Goal: Task Accomplishment & Management: Use online tool/utility

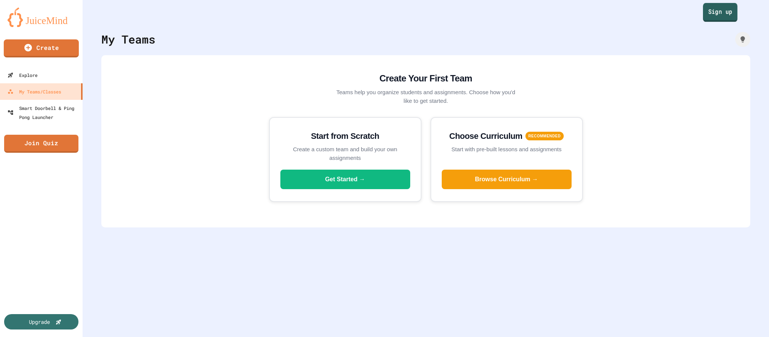
click at [715, 21] on link "Sign up" at bounding box center [720, 12] width 35 height 19
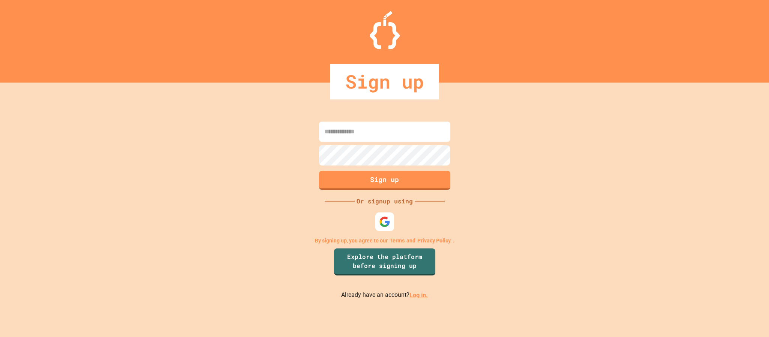
click at [385, 234] on div "Sign up Or signup using By signing up, you agree to our Terms and Privacy Polic…" at bounding box center [384, 210] width 769 height 254
click at [386, 228] on div at bounding box center [384, 222] width 21 height 21
click at [378, 213] on div at bounding box center [384, 222] width 21 height 21
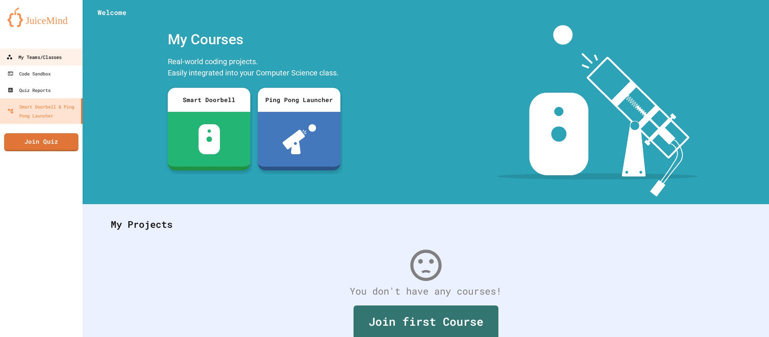
click at [56, 60] on div "My Teams/Classes" at bounding box center [33, 57] width 55 height 9
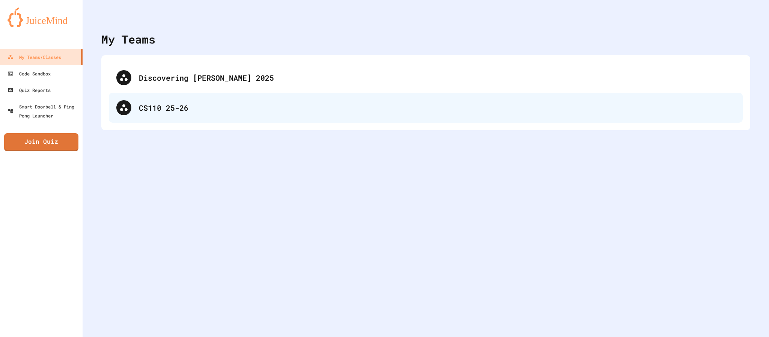
click at [253, 104] on div "CS110 25-26" at bounding box center [437, 107] width 596 height 11
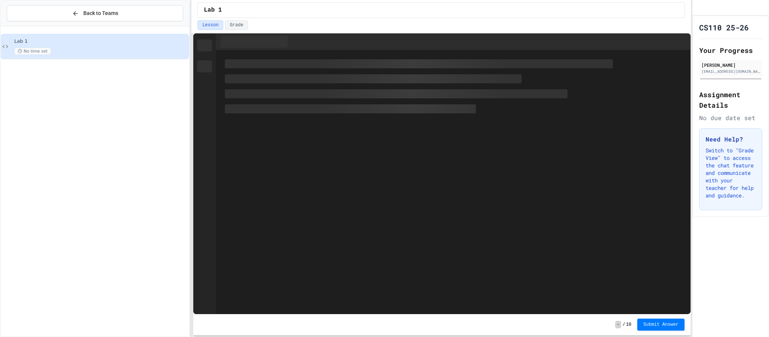
click at [97, 45] on span "Lab 1" at bounding box center [100, 41] width 173 height 6
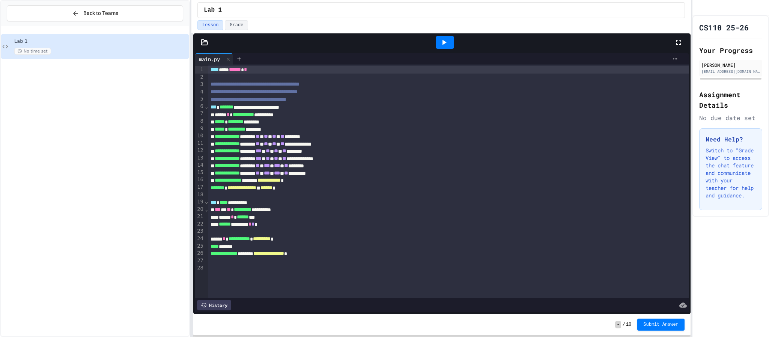
click at [438, 39] on div at bounding box center [445, 42] width 18 height 13
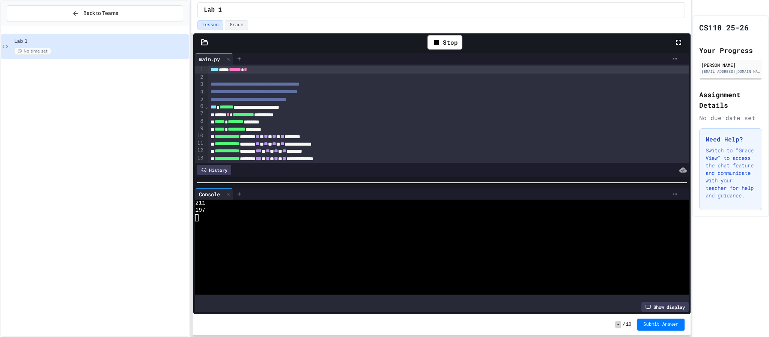
click at [206, 42] on icon at bounding box center [205, 41] width 6 height 5
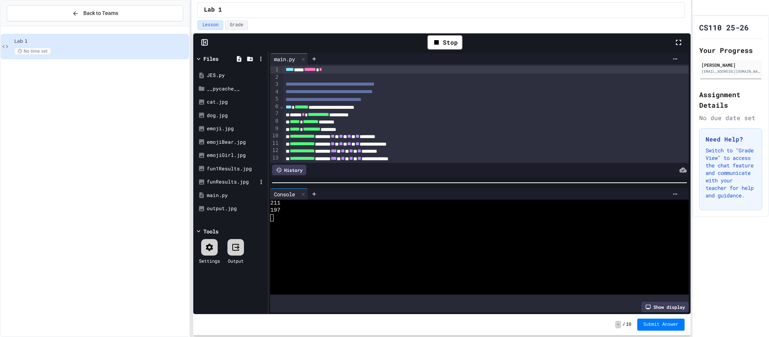
click at [227, 182] on div "funResults.jpg" at bounding box center [232, 182] width 50 height 8
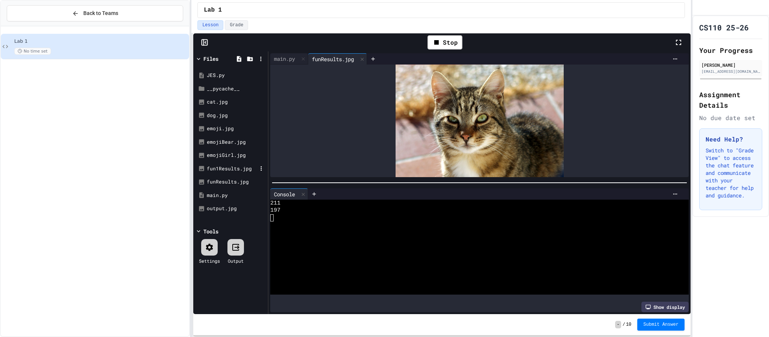
click at [230, 172] on div "fun1Results.jpg" at bounding box center [232, 169] width 50 height 8
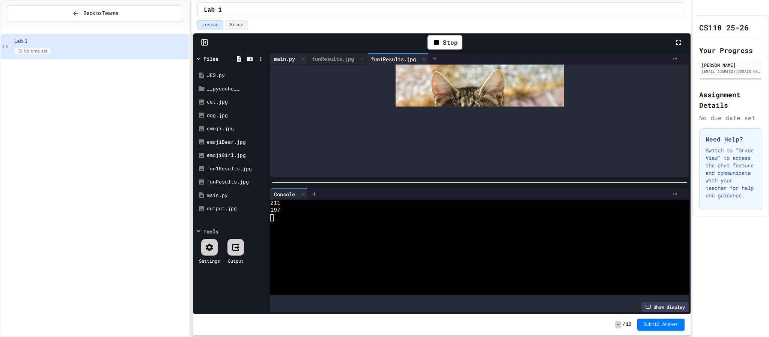
click at [288, 61] on div "main.py" at bounding box center [284, 59] width 29 height 8
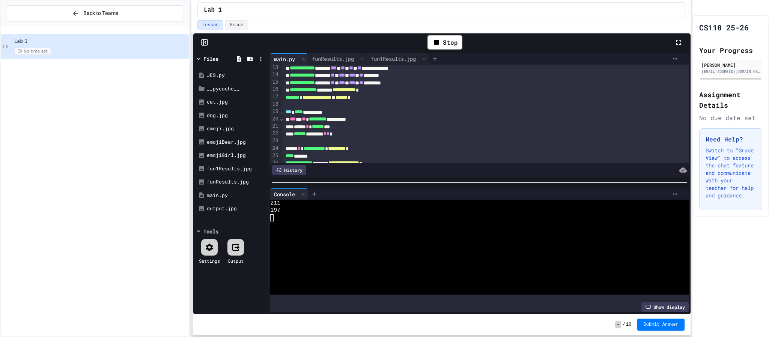
scroll to position [84, 0]
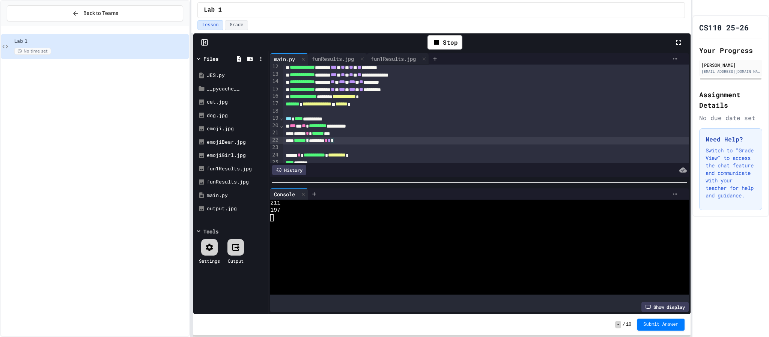
click at [344, 138] on div "****** * ******** * * *" at bounding box center [486, 141] width 406 height 8
click at [208, 182] on div "funResults.jpg" at bounding box center [232, 182] width 50 height 8
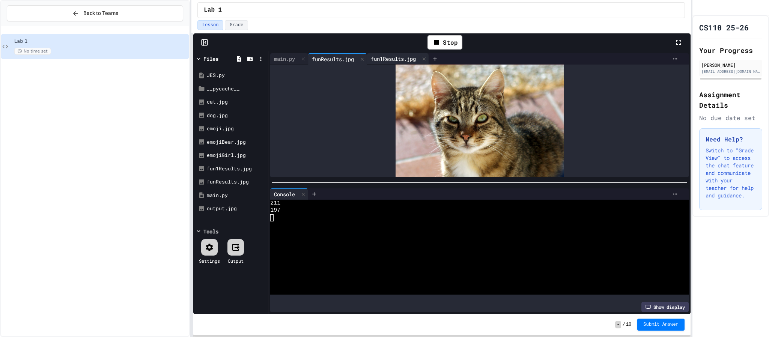
click at [396, 58] on div "fun1Results.jpg" at bounding box center [393, 59] width 53 height 8
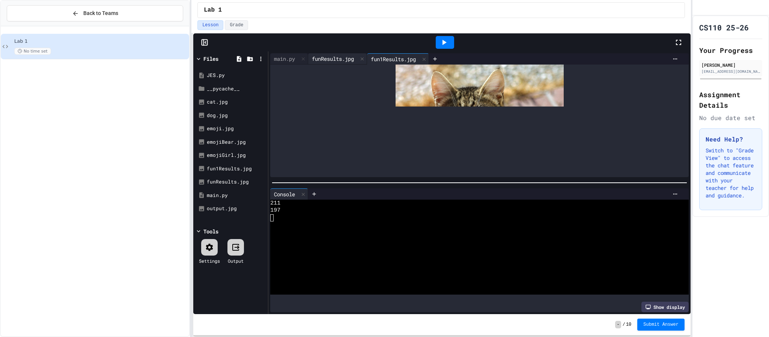
click at [341, 57] on div "funResults.jpg" at bounding box center [333, 59] width 50 height 8
click at [361, 59] on div at bounding box center [362, 59] width 9 height 11
click at [365, 59] on div at bounding box center [365, 59] width 9 height 11
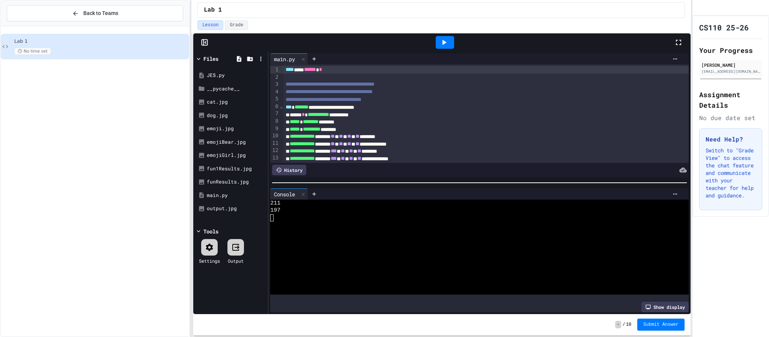
click at [448, 44] on icon at bounding box center [443, 42] width 9 height 9
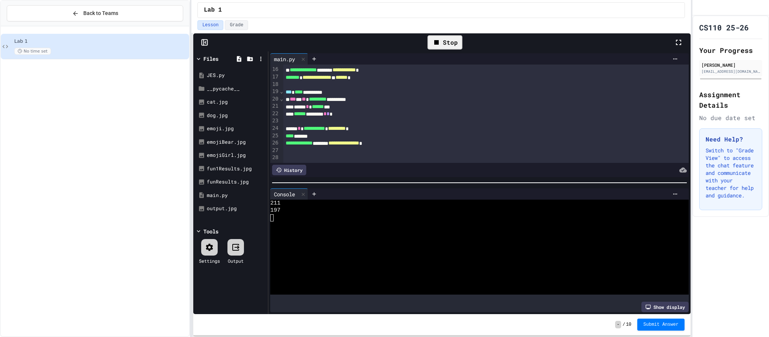
scroll to position [110, 0]
click at [228, 178] on div "funResults.jpg" at bounding box center [230, 182] width 71 height 14
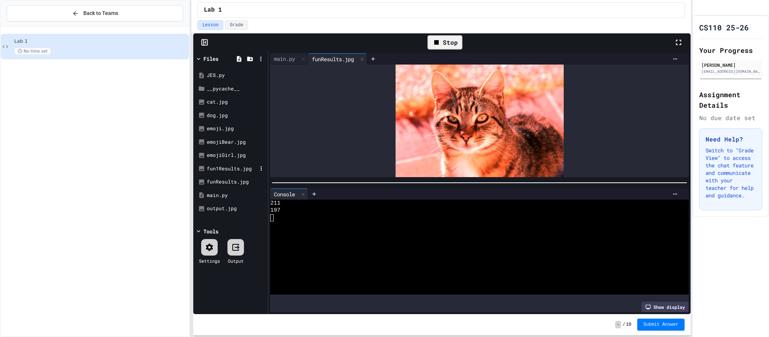
click at [232, 167] on div "fun1Results.jpg" at bounding box center [232, 169] width 50 height 8
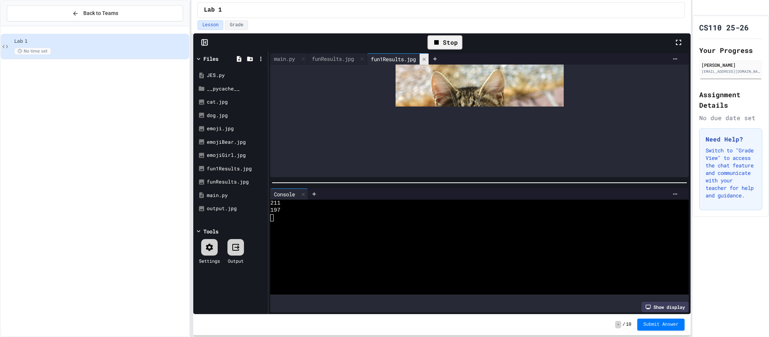
click at [427, 57] on icon at bounding box center [423, 59] width 5 height 5
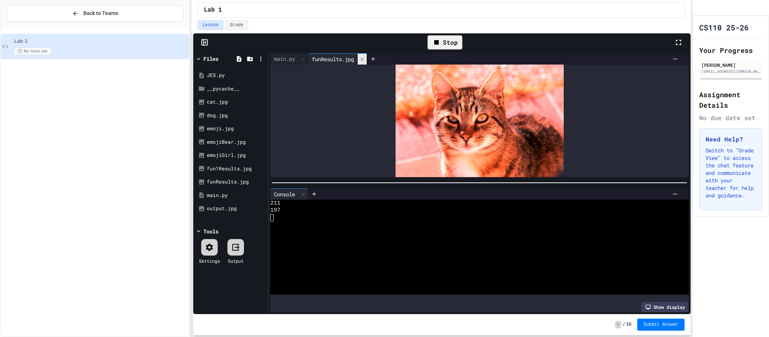
click at [365, 58] on icon at bounding box center [362, 59] width 5 height 5
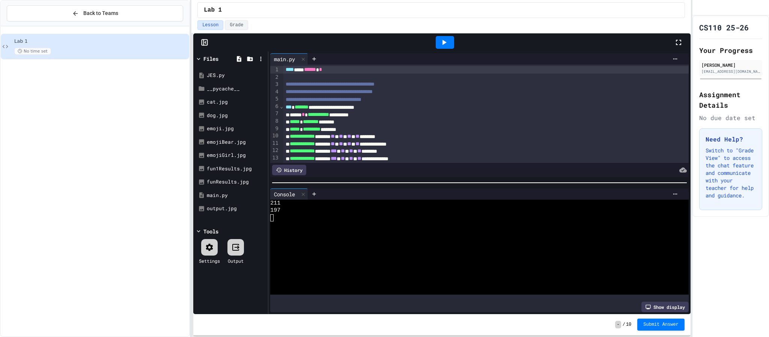
scroll to position [110, 0]
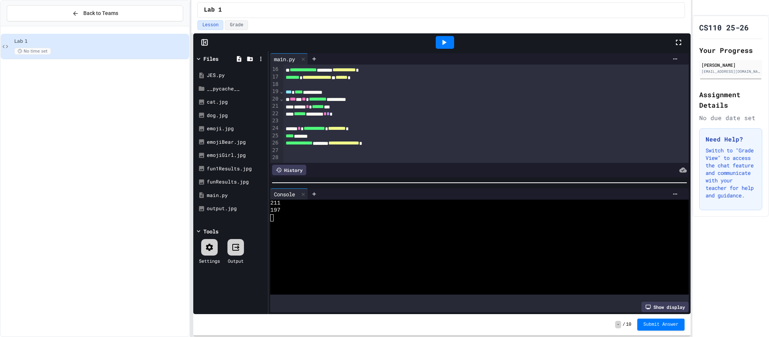
click at [342, 110] on div "***** * ****** ***" at bounding box center [486, 107] width 406 height 8
click at [330, 113] on span "*" at bounding box center [328, 113] width 3 height 5
click at [445, 38] on div at bounding box center [445, 42] width 18 height 13
click at [216, 177] on div "funResults.jpg" at bounding box center [230, 182] width 71 height 14
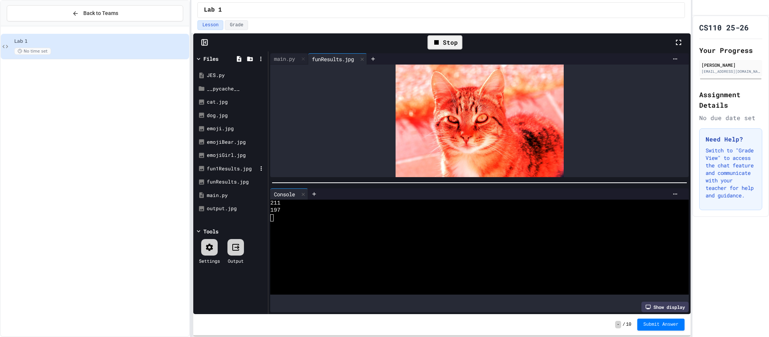
click at [219, 169] on div "fun1Results.jpg" at bounding box center [232, 169] width 50 height 8
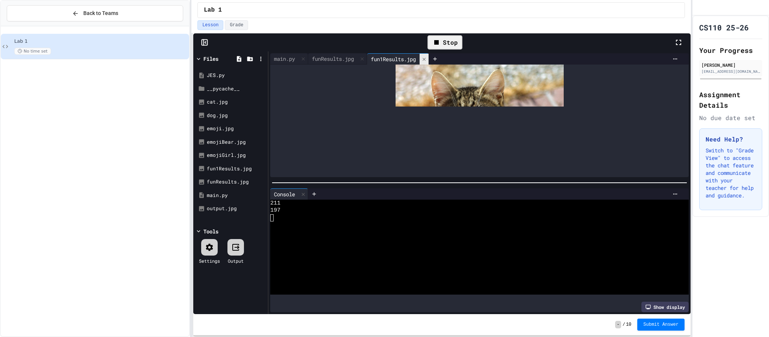
click at [426, 60] on icon at bounding box center [424, 58] width 3 height 3
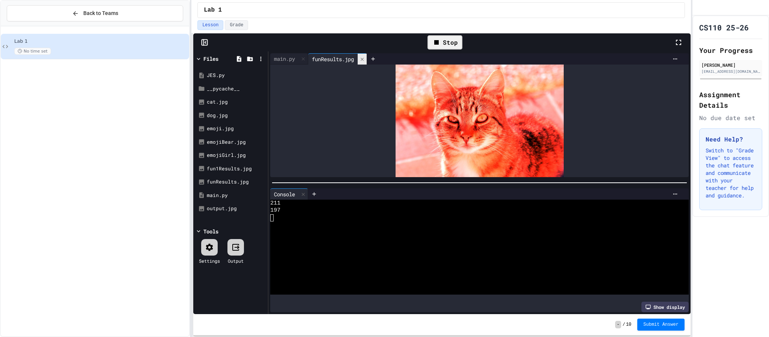
click at [364, 60] on icon at bounding box center [362, 59] width 5 height 5
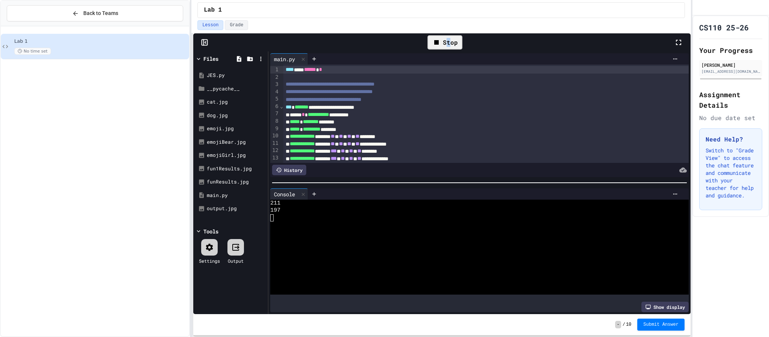
click at [449, 42] on div "Stop" at bounding box center [444, 42] width 35 height 14
click at [449, 42] on div at bounding box center [445, 42] width 18 height 13
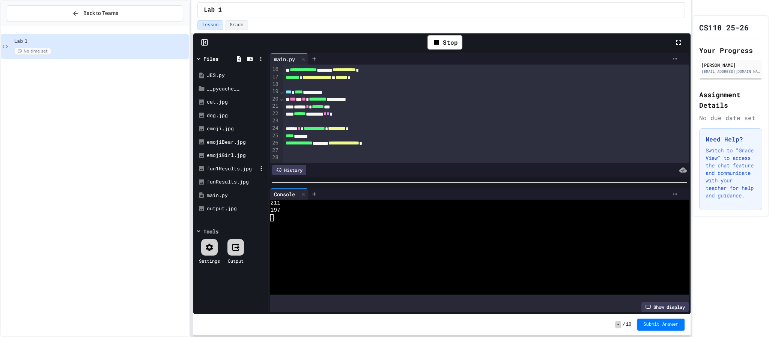
click at [225, 171] on div "fun1Results.jpg" at bounding box center [232, 169] width 50 height 8
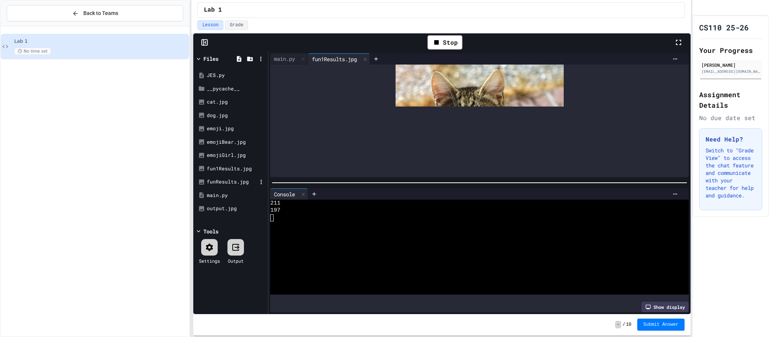
click at [221, 179] on div "funResults.jpg" at bounding box center [232, 182] width 50 height 8
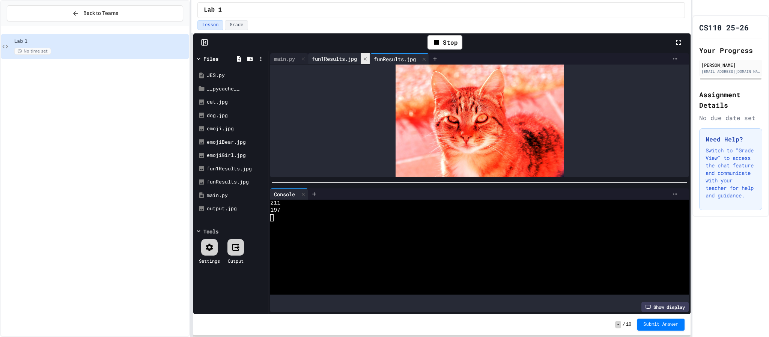
click at [366, 58] on icon at bounding box center [365, 58] width 5 height 5
click at [365, 58] on icon at bounding box center [362, 59] width 5 height 5
